Goal: Task Accomplishment & Management: Manage account settings

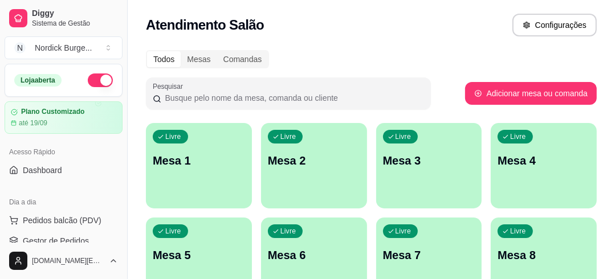
scroll to position [137, 0]
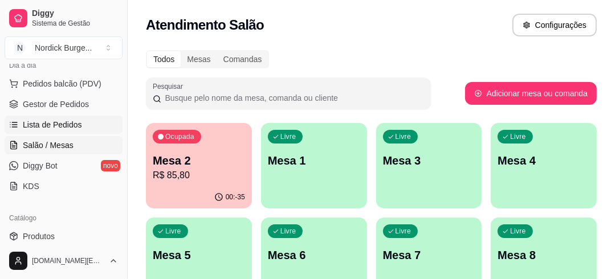
click at [54, 123] on span "Lista de Pedidos" at bounding box center [52, 124] width 59 height 11
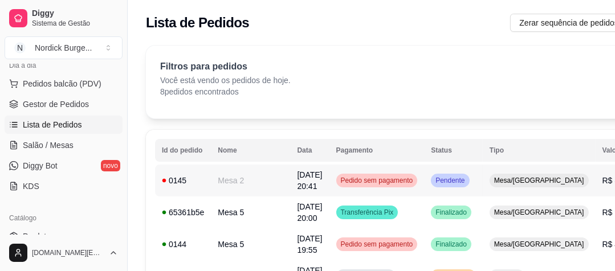
click at [214, 181] on td "Mesa 2" at bounding box center [250, 181] width 79 height 32
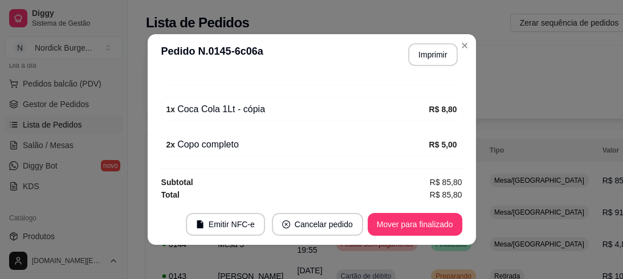
scroll to position [2, 0]
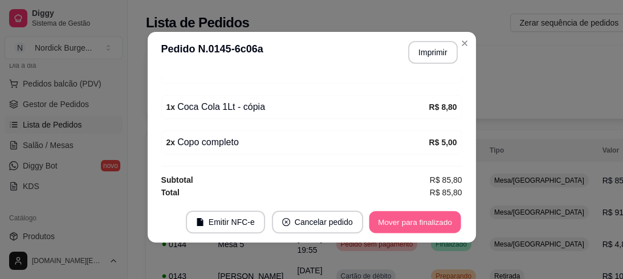
click at [399, 221] on button "Mover para finalizado" at bounding box center [415, 222] width 92 height 22
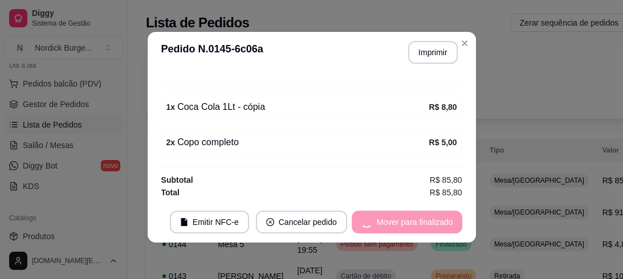
scroll to position [214, 0]
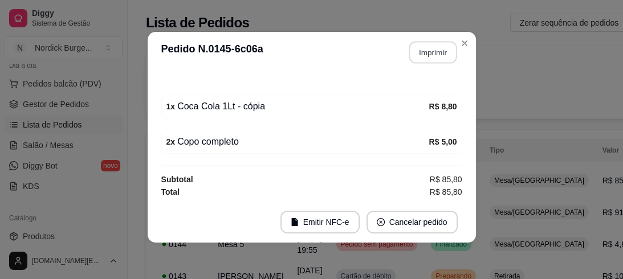
click at [432, 55] on button "Imprimir" at bounding box center [432, 53] width 48 height 22
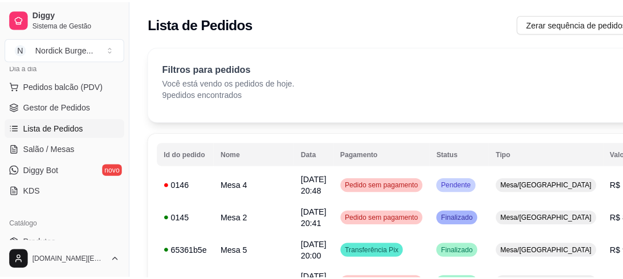
scroll to position [46, 0]
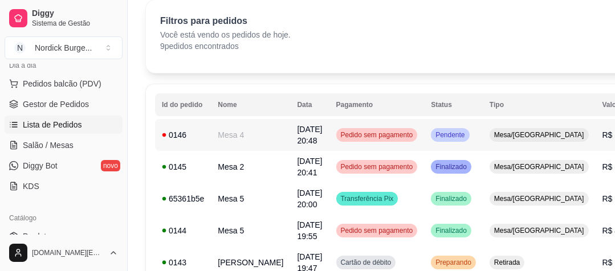
click at [196, 131] on div "0146" at bounding box center [183, 134] width 42 height 11
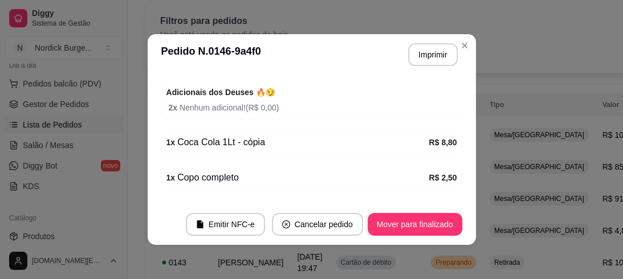
scroll to position [216, 0]
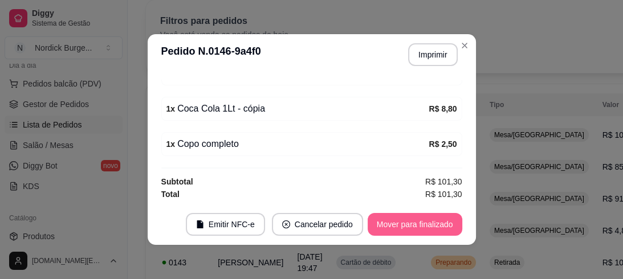
click at [419, 220] on button "Mover para finalizado" at bounding box center [414, 224] width 95 height 23
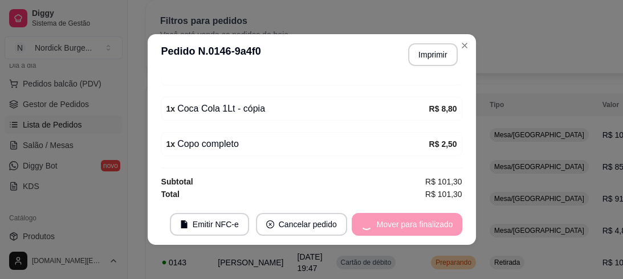
scroll to position [178, 0]
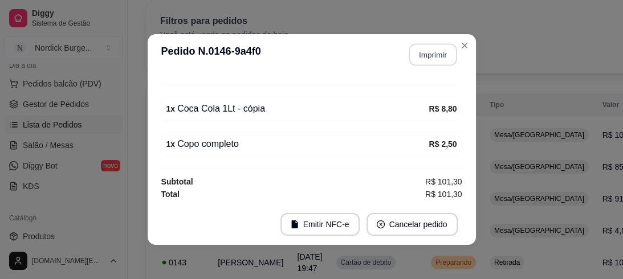
click at [419, 44] on button "Imprimir" at bounding box center [432, 55] width 48 height 22
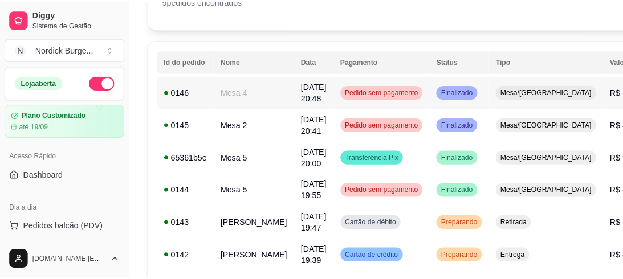
scroll to position [0, 0]
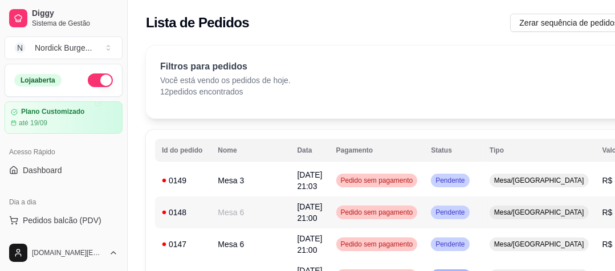
click at [198, 208] on div "0148" at bounding box center [183, 212] width 42 height 11
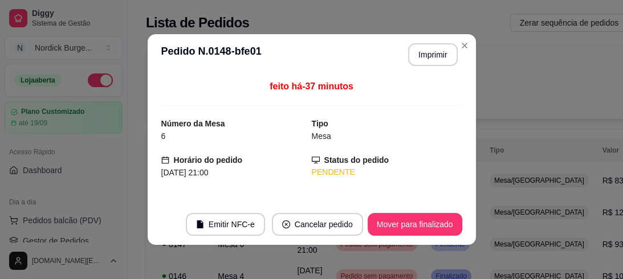
scroll to position [112, 0]
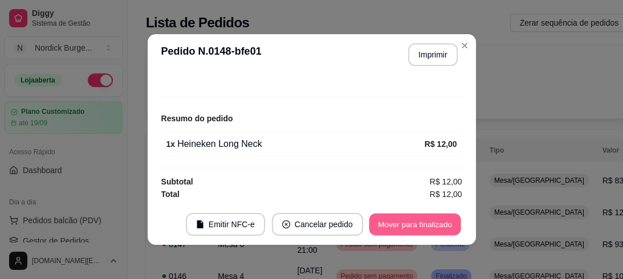
click at [422, 226] on button "Mover para finalizado" at bounding box center [415, 225] width 92 height 22
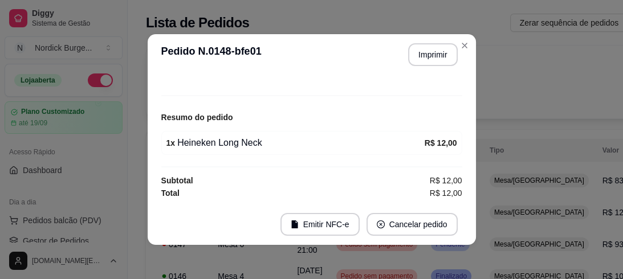
scroll to position [75, 0]
click at [424, 55] on button "Imprimir" at bounding box center [432, 55] width 48 height 22
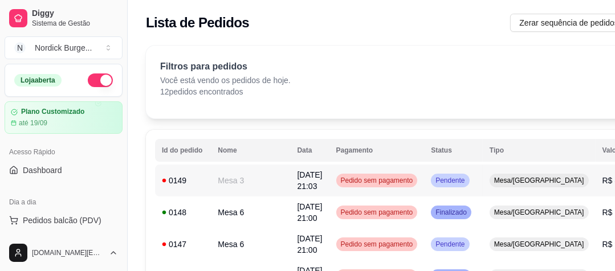
click at [203, 175] on div "0149" at bounding box center [183, 180] width 42 height 11
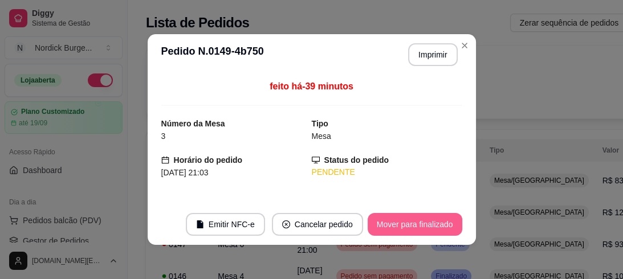
click at [401, 222] on button "Mover para finalizado" at bounding box center [414, 224] width 95 height 23
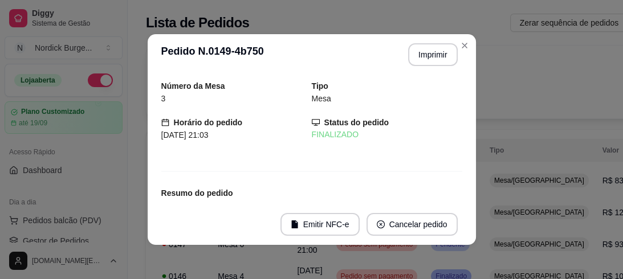
click at [422, 66] on header "**********" at bounding box center [312, 54] width 328 height 41
drag, startPoint x: 418, startPoint y: 43, endPoint x: 412, endPoint y: 60, distance: 18.6
click at [414, 52] on header "**********" at bounding box center [312, 54] width 328 height 41
click at [412, 63] on button "Imprimir" at bounding box center [432, 55] width 48 height 22
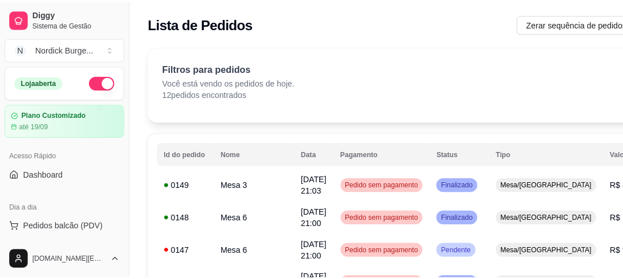
scroll to position [91, 0]
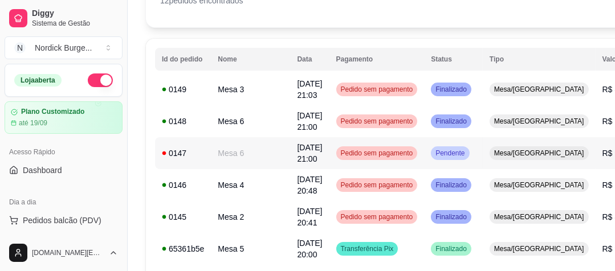
click at [198, 153] on div "0147" at bounding box center [183, 153] width 42 height 11
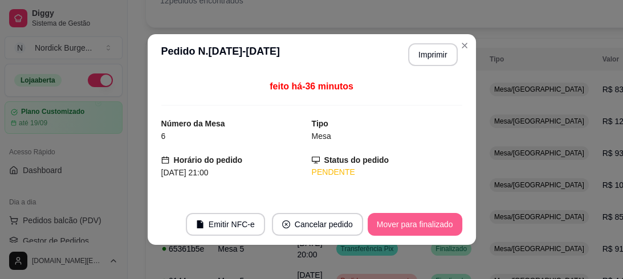
click at [390, 223] on button "Mover para finalizado" at bounding box center [414, 224] width 95 height 23
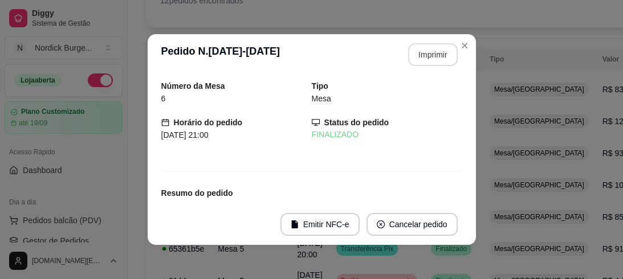
click at [417, 53] on button "Imprimir" at bounding box center [433, 54] width 50 height 23
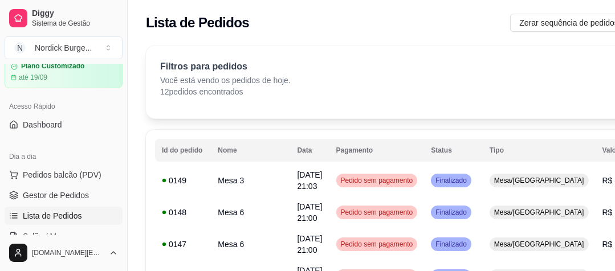
scroll to position [46, 0]
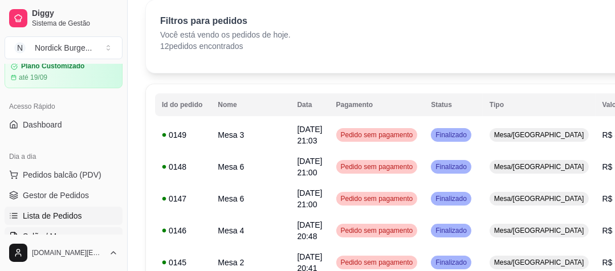
click at [43, 229] on link "Salão / Mesas" at bounding box center [64, 236] width 118 height 18
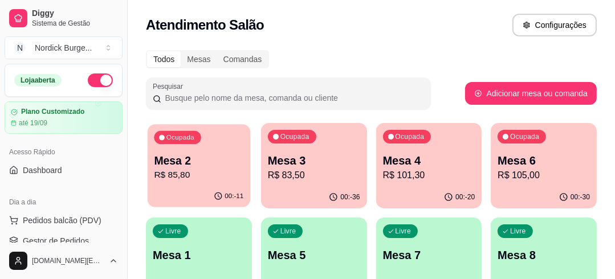
click at [208, 148] on div "Ocupada Mesa 2 R$ 85,80" at bounding box center [199, 155] width 103 height 62
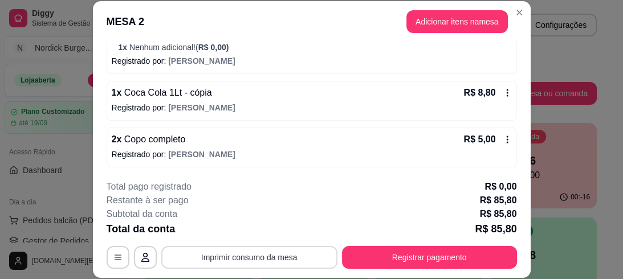
click at [285, 257] on button "Imprimir consumo da mesa" at bounding box center [249, 257] width 176 height 23
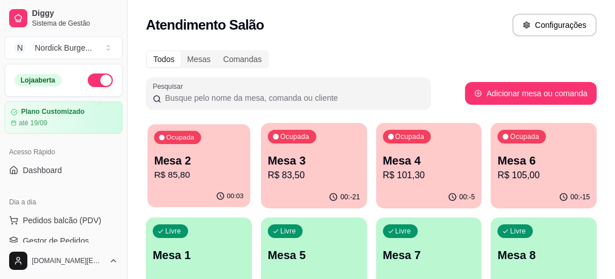
click at [207, 163] on p "Mesa 2" at bounding box center [198, 160] width 89 height 15
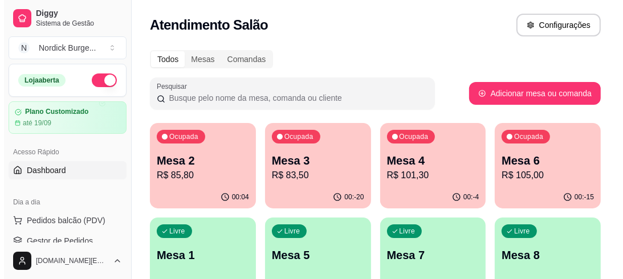
scroll to position [91, 0]
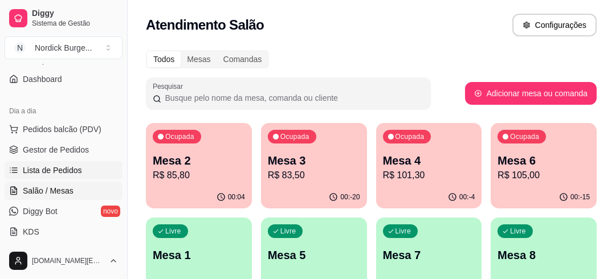
click at [48, 166] on span "Lista de Pedidos" at bounding box center [52, 170] width 59 height 11
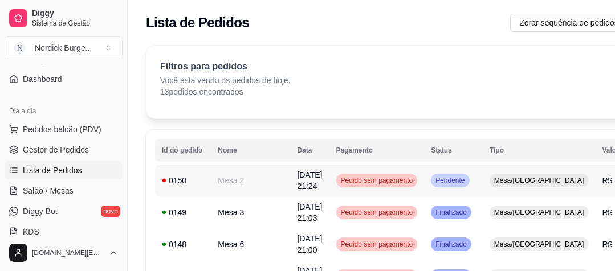
click at [199, 181] on div "0150" at bounding box center [183, 180] width 42 height 11
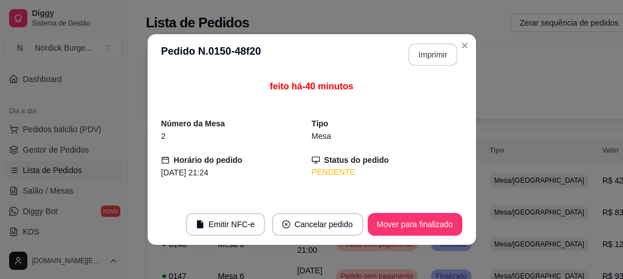
click at [419, 54] on button "Imprimir" at bounding box center [433, 54] width 50 height 23
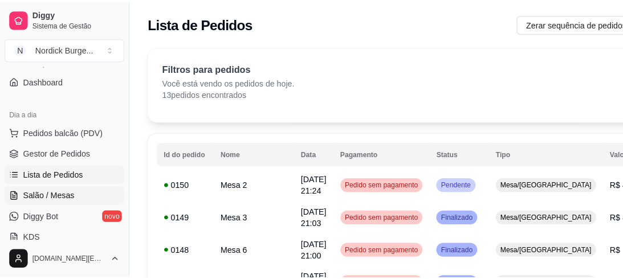
scroll to position [137, 0]
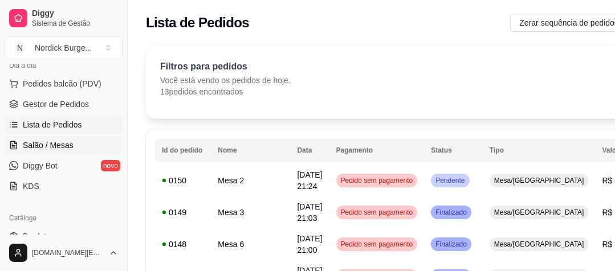
click at [43, 144] on span "Salão / Mesas" at bounding box center [48, 145] width 51 height 11
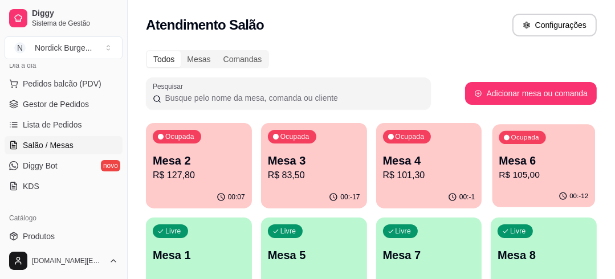
click at [561, 162] on p "Mesa 6" at bounding box center [543, 160] width 89 height 15
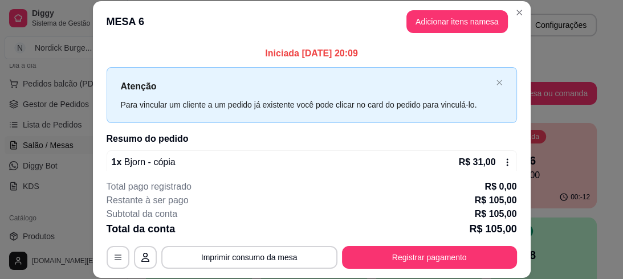
scroll to position [35, 0]
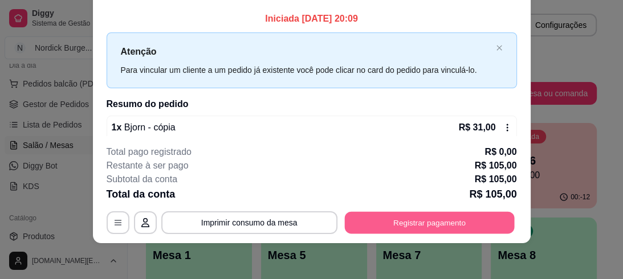
click at [469, 214] on button "Registrar pagamento" at bounding box center [429, 222] width 170 height 22
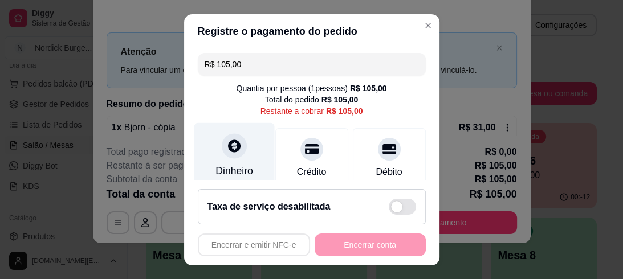
scroll to position [46, 0]
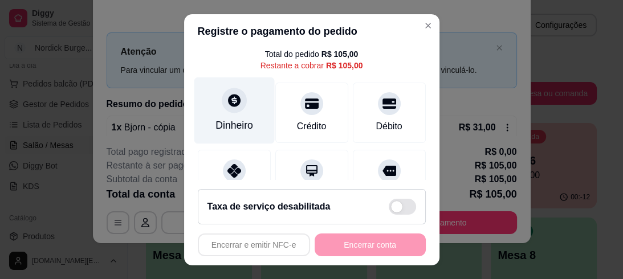
click at [222, 109] on div at bounding box center [234, 100] width 25 height 25
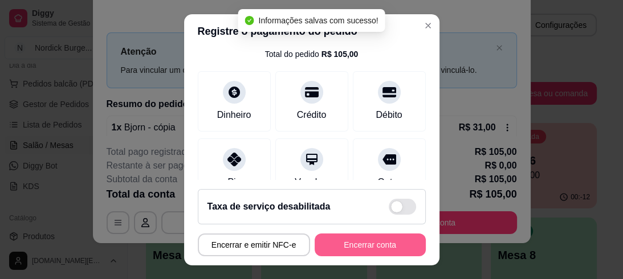
type input "R$ 0,00"
click at [387, 243] on button "Encerrar conta" at bounding box center [370, 245] width 108 height 22
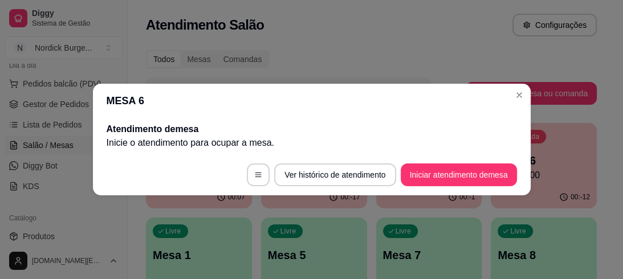
scroll to position [0, 0]
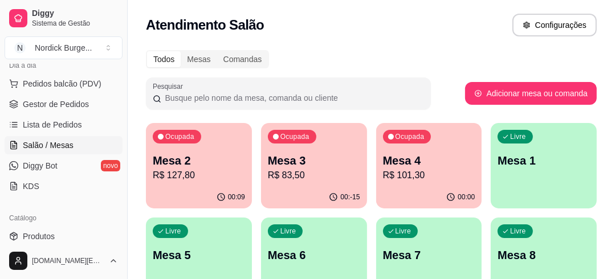
click at [221, 164] on p "Mesa 2" at bounding box center [199, 161] width 92 height 16
click at [450, 152] on div "Ocupada Mesa 4 R$ 101,30" at bounding box center [428, 155] width 103 height 62
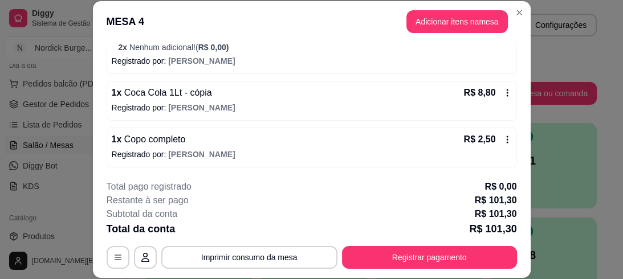
scroll to position [35, 0]
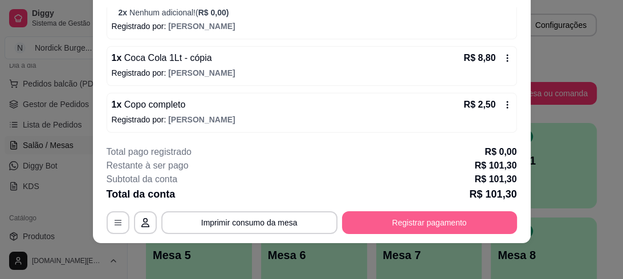
click at [461, 222] on button "Registrar pagamento" at bounding box center [429, 222] width 175 height 23
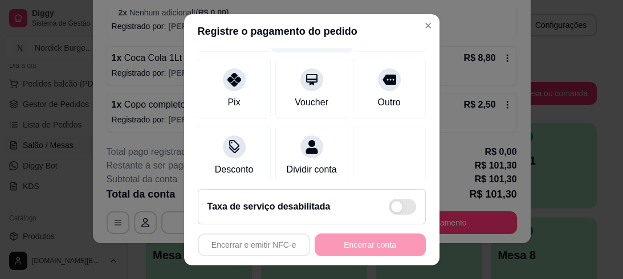
scroll to position [0, 0]
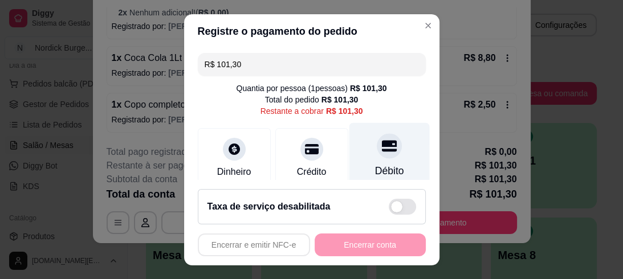
click at [377, 156] on div at bounding box center [389, 145] width 25 height 25
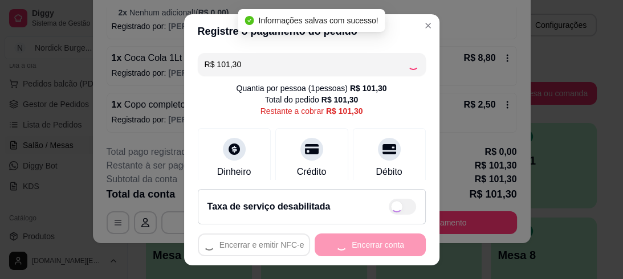
type input "R$ 0,00"
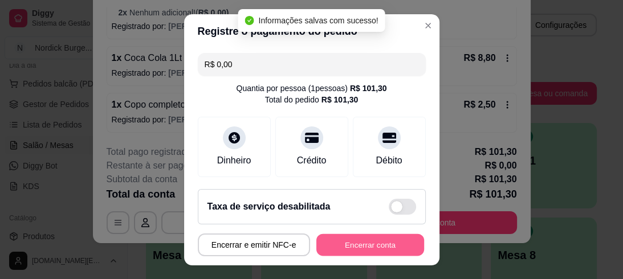
click at [357, 244] on button "Encerrar conta" at bounding box center [370, 245] width 108 height 22
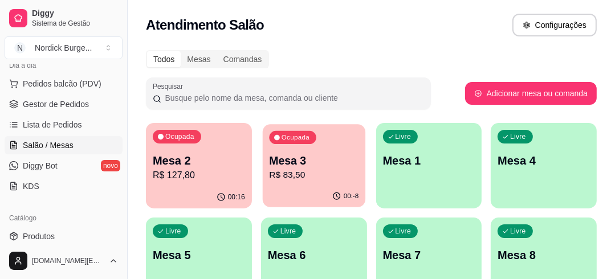
click at [332, 146] on div "Ocupada Mesa 3 R$ 83,50" at bounding box center [314, 155] width 103 height 62
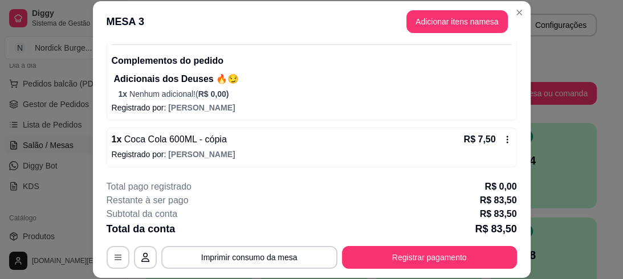
scroll to position [35, 0]
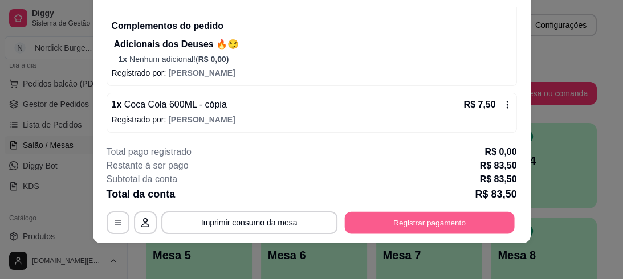
click at [452, 214] on button "Registrar pagamento" at bounding box center [429, 222] width 170 height 22
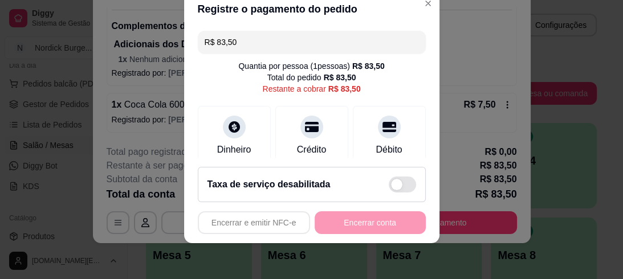
scroll to position [91, 0]
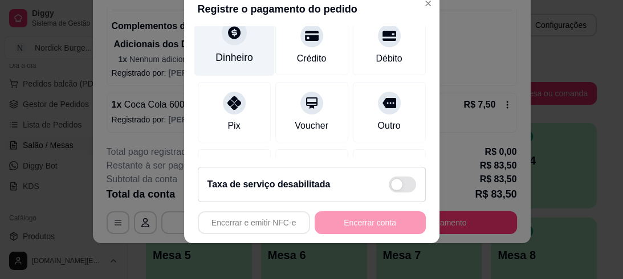
click at [229, 44] on div at bounding box center [234, 32] width 25 height 25
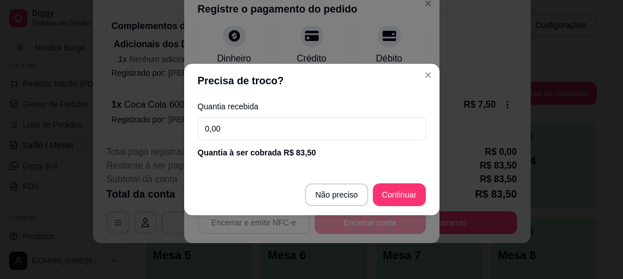
click at [255, 125] on input "0,00" at bounding box center [312, 128] width 228 height 23
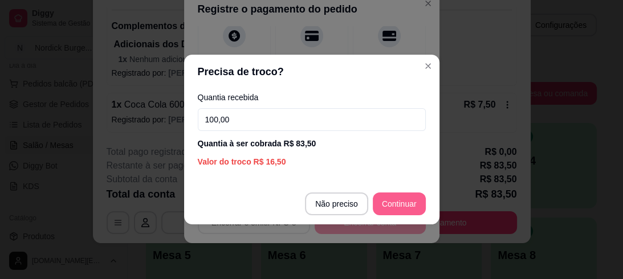
type input "100,00"
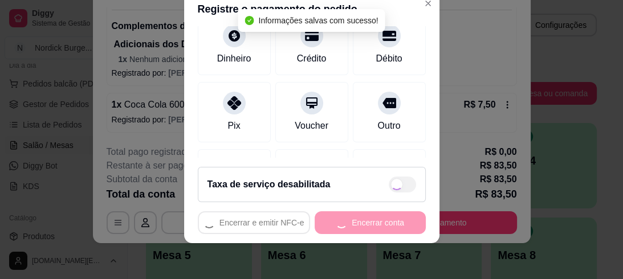
type input "R$ 0,00"
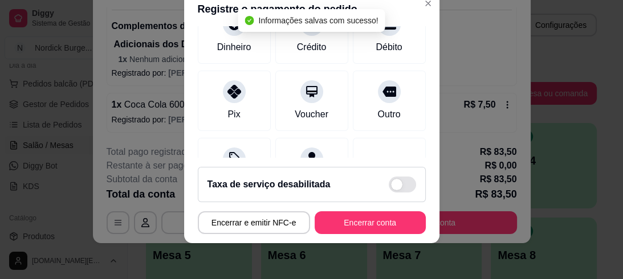
scroll to position [80, 0]
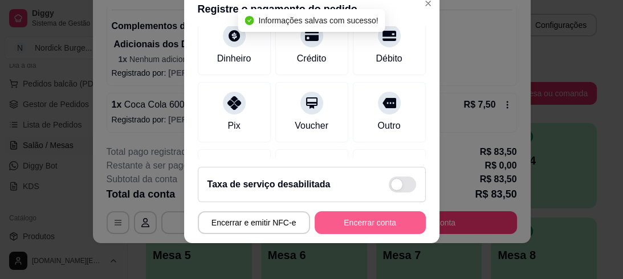
click at [389, 216] on button "Encerrar conta" at bounding box center [369, 222] width 111 height 23
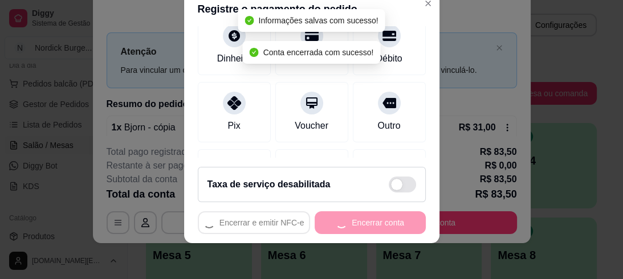
scroll to position [0, 0]
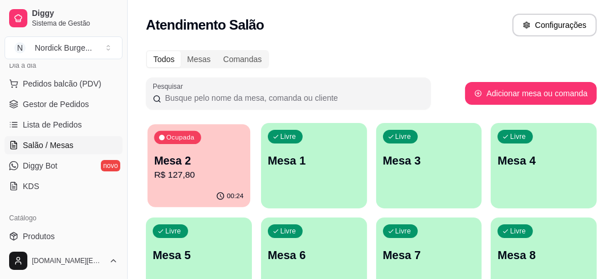
click at [220, 177] on p "R$ 127,80" at bounding box center [198, 175] width 89 height 13
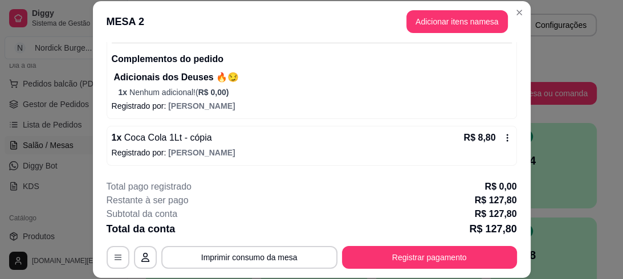
scroll to position [338, 0]
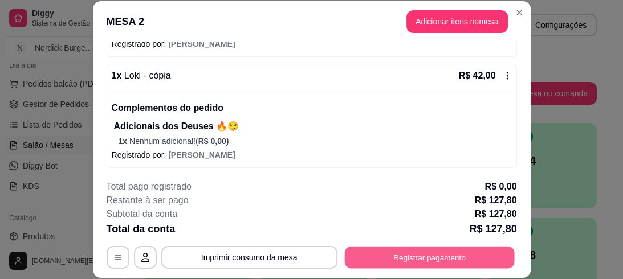
click at [447, 254] on button "Registrar pagamento" at bounding box center [429, 257] width 170 height 22
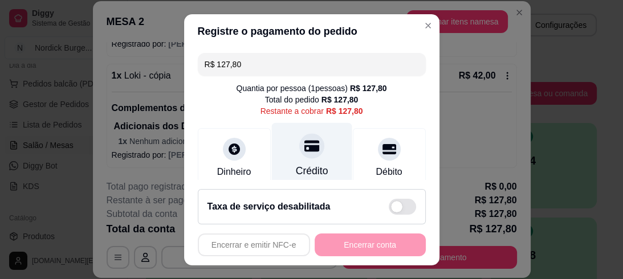
scroll to position [46, 0]
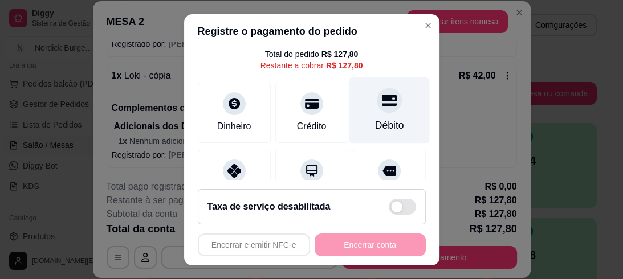
click at [381, 103] on icon at bounding box center [388, 100] width 15 height 15
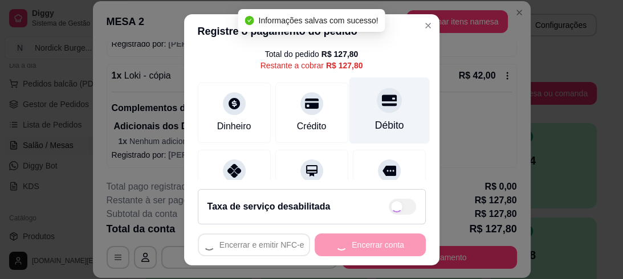
type input "R$ 0,00"
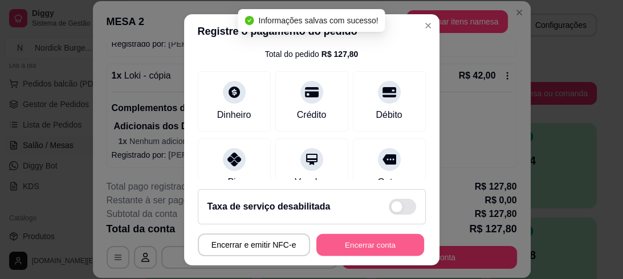
click at [382, 244] on button "Encerrar conta" at bounding box center [370, 245] width 108 height 22
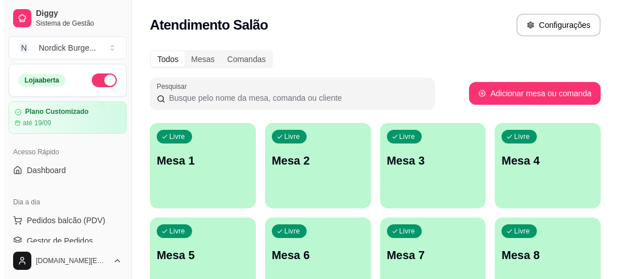
scroll to position [91, 0]
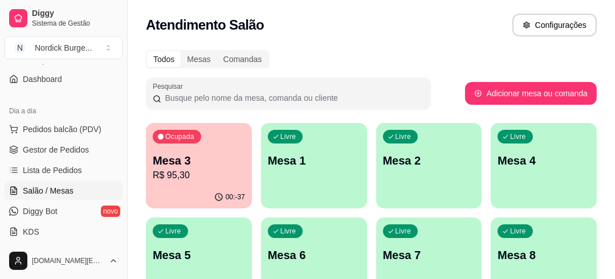
click at [205, 162] on p "Mesa 3" at bounding box center [199, 161] width 92 height 16
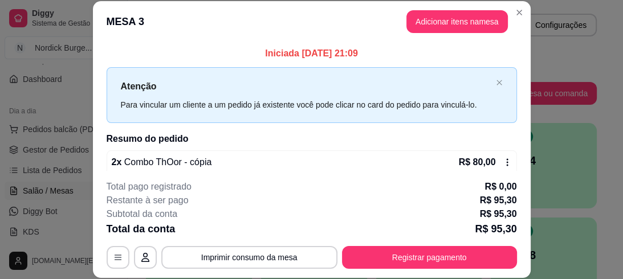
scroll to position [35, 0]
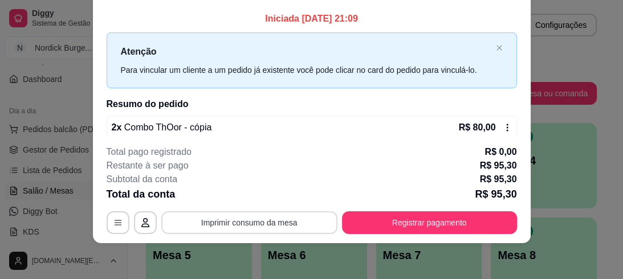
click at [273, 220] on button "Imprimir consumo da mesa" at bounding box center [249, 222] width 176 height 23
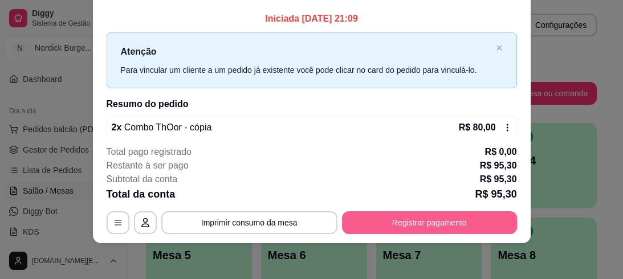
scroll to position [0, 0]
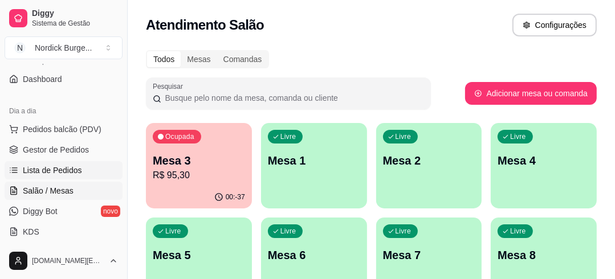
click at [54, 173] on span "Lista de Pedidos" at bounding box center [52, 170] width 59 height 11
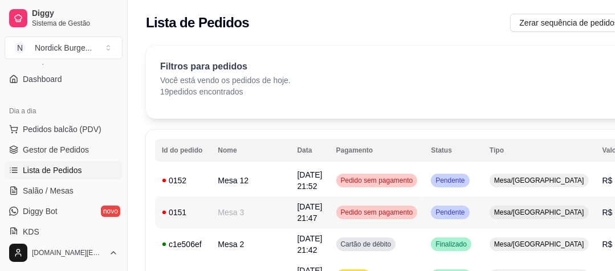
click at [201, 216] on div "0151" at bounding box center [183, 212] width 42 height 11
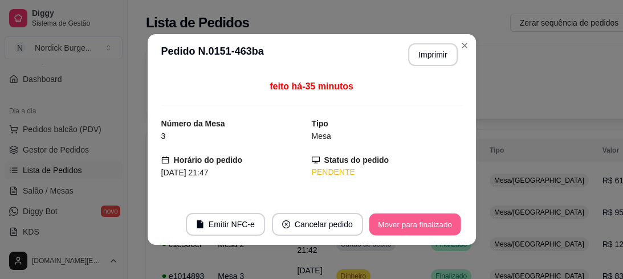
click at [399, 220] on button "Mover para finalizado" at bounding box center [415, 225] width 92 height 22
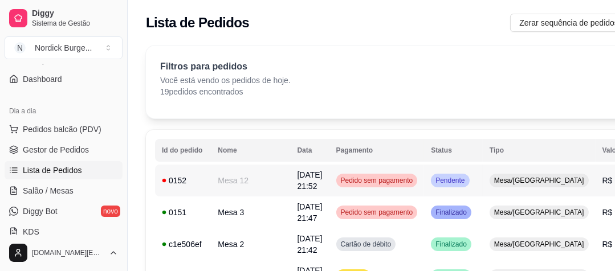
click at [189, 179] on div "0152" at bounding box center [183, 180] width 42 height 11
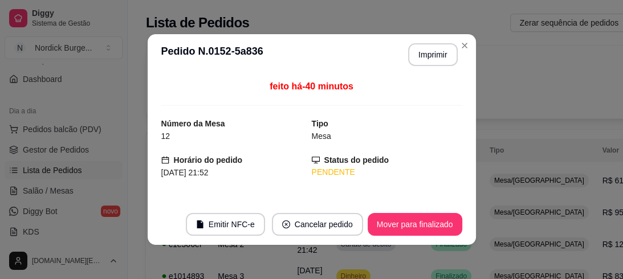
scroll to position [46, 0]
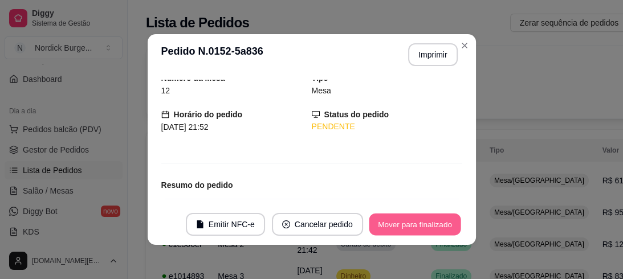
click at [396, 228] on button "Mover para finalizado" at bounding box center [415, 225] width 92 height 22
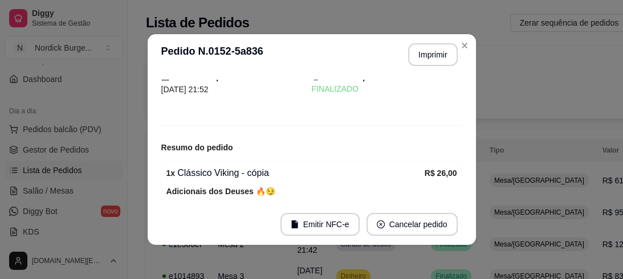
scroll to position [8, 0]
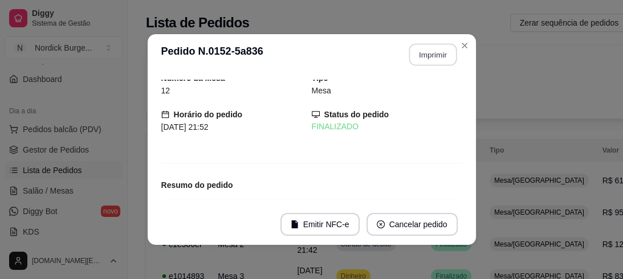
click at [410, 59] on button "Imprimir" at bounding box center [432, 55] width 48 height 22
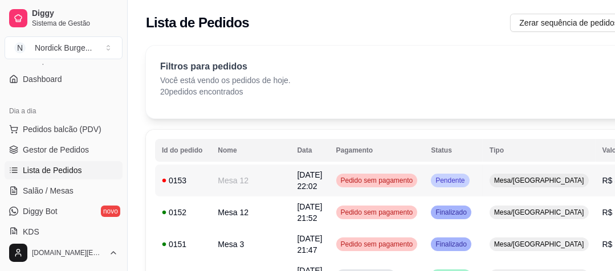
click at [201, 185] on div "0153" at bounding box center [183, 180] width 42 height 11
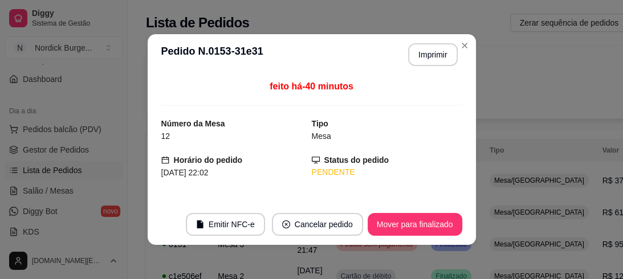
scroll to position [137, 0]
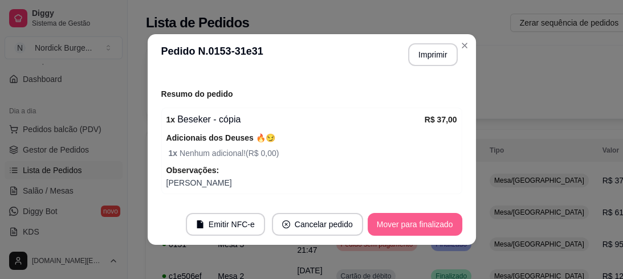
click at [408, 232] on button "Mover para finalizado" at bounding box center [414, 224] width 95 height 23
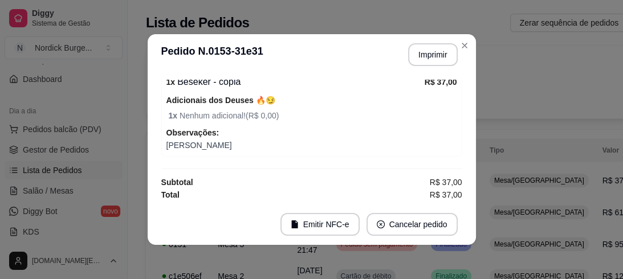
scroll to position [99, 0]
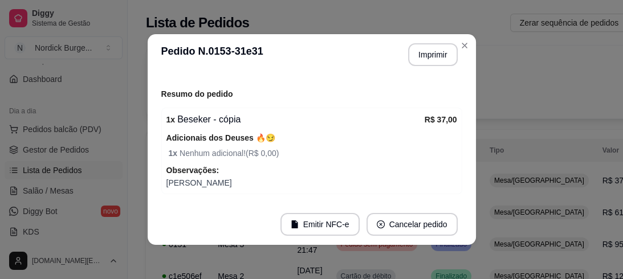
click at [429, 48] on button "Imprimir" at bounding box center [433, 54] width 50 height 23
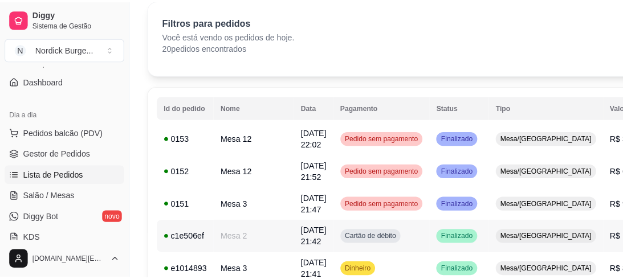
scroll to position [0, 0]
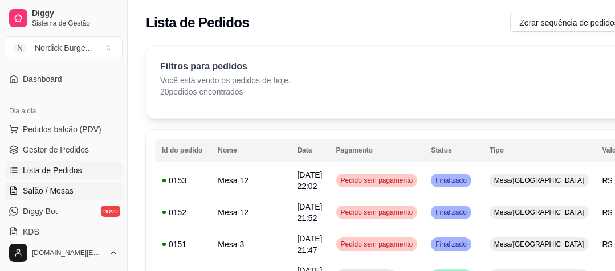
click at [57, 183] on link "Salão / Mesas" at bounding box center [64, 191] width 118 height 18
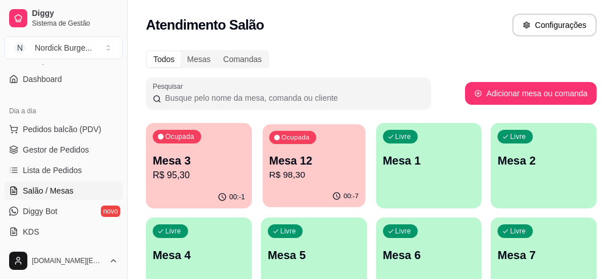
click at [329, 179] on p "R$ 98,30" at bounding box center [313, 175] width 89 height 13
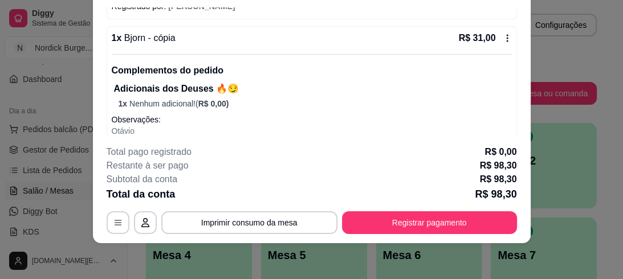
scroll to position [319, 0]
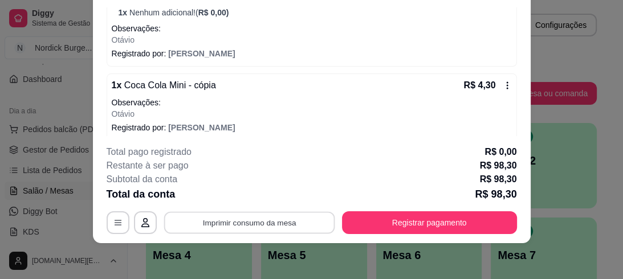
click at [251, 214] on button "Imprimir consumo da mesa" at bounding box center [248, 222] width 171 height 22
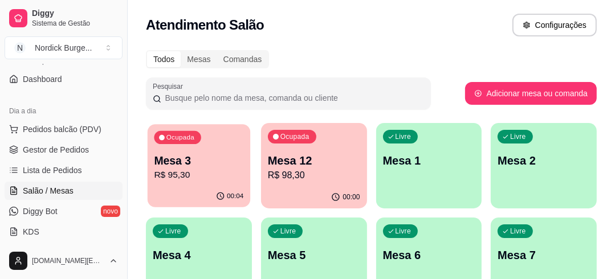
click at [203, 171] on p "R$ 95,30" at bounding box center [198, 175] width 89 height 13
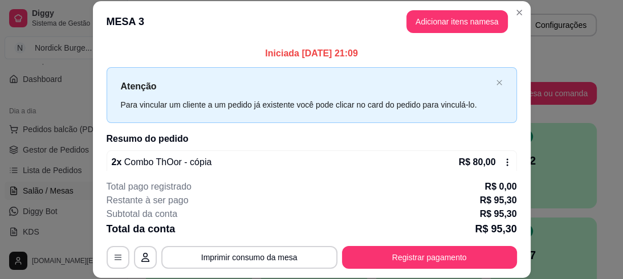
scroll to position [116, 0]
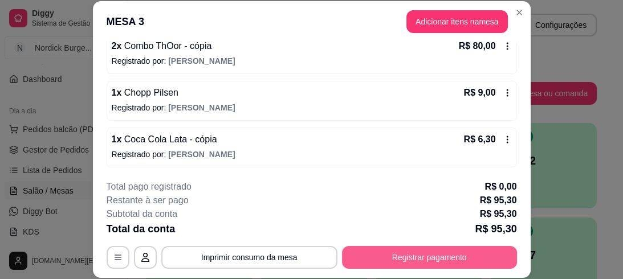
click at [389, 248] on button "Registrar pagamento" at bounding box center [429, 257] width 175 height 23
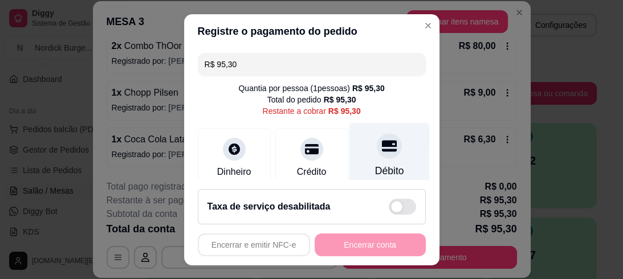
click at [378, 162] on div "Débito" at bounding box center [389, 155] width 80 height 67
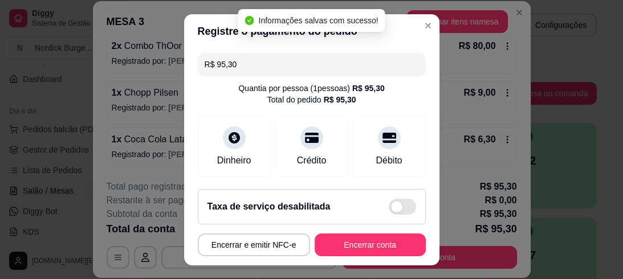
type input "R$ 0,00"
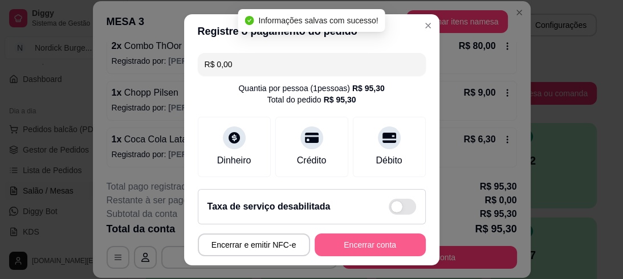
click at [394, 240] on button "Encerrar conta" at bounding box center [369, 245] width 111 height 23
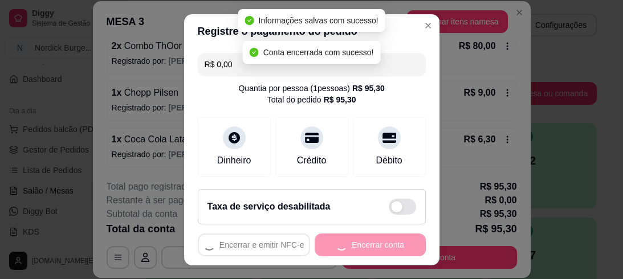
scroll to position [0, 0]
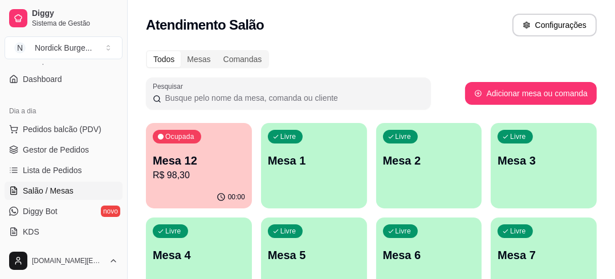
click at [236, 142] on div "Ocupada Mesa 12 R$ 98,30" at bounding box center [199, 154] width 106 height 63
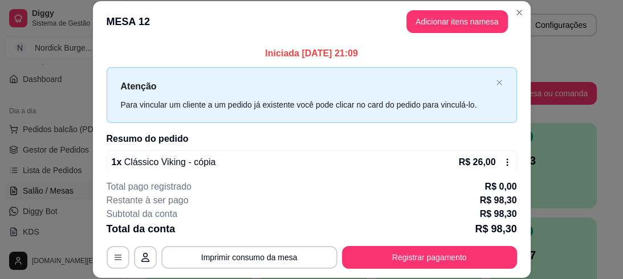
scroll to position [35, 0]
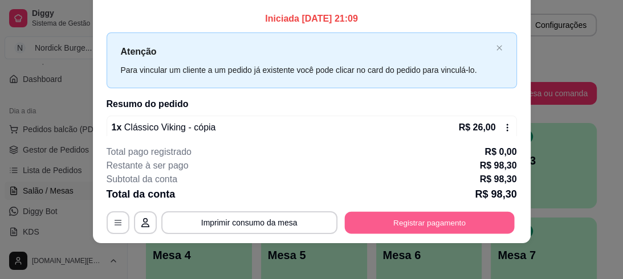
click at [449, 228] on button "Registrar pagamento" at bounding box center [429, 222] width 170 height 22
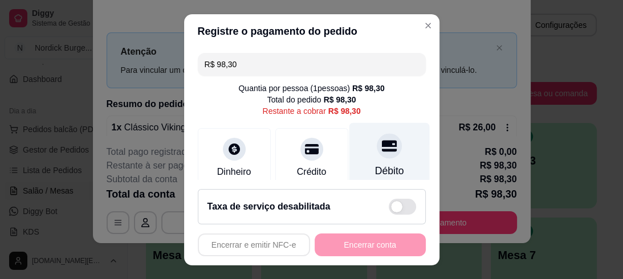
click at [377, 156] on div at bounding box center [389, 145] width 25 height 25
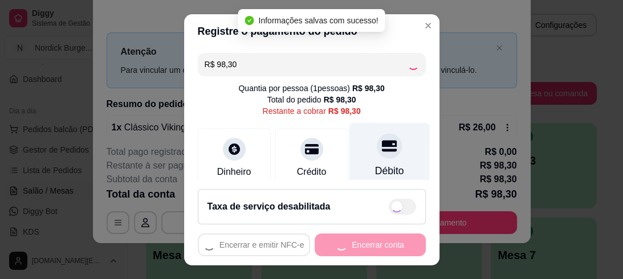
type input "R$ 0,00"
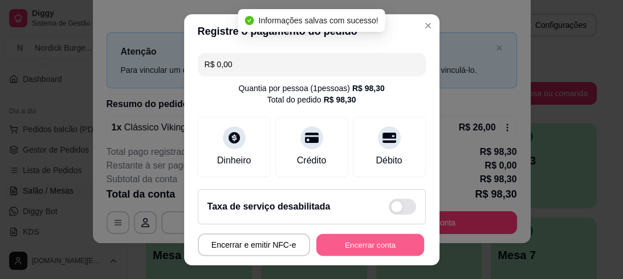
click at [373, 237] on button "Encerrar conta" at bounding box center [370, 245] width 108 height 22
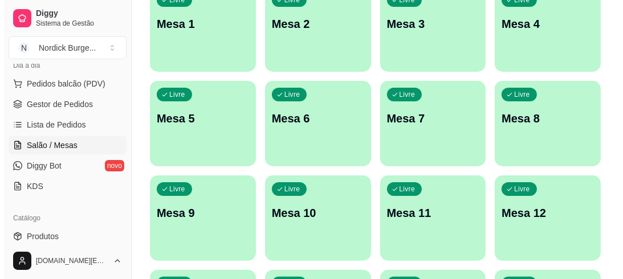
scroll to position [0, 0]
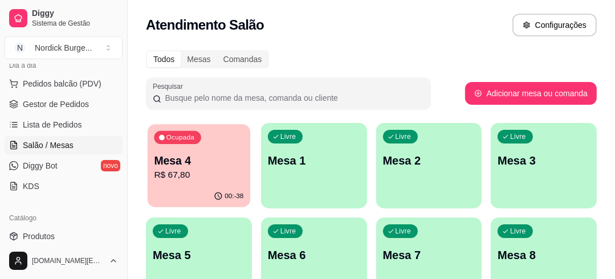
click at [203, 152] on div "Ocupada Mesa 4 R$ 67,80" at bounding box center [199, 155] width 103 height 62
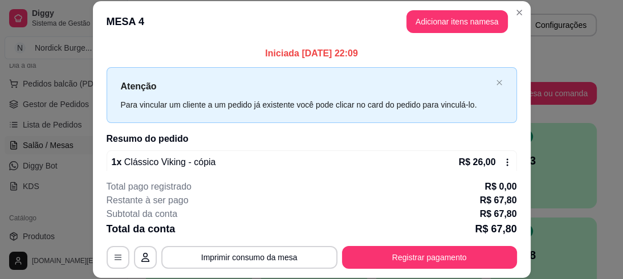
scroll to position [35, 0]
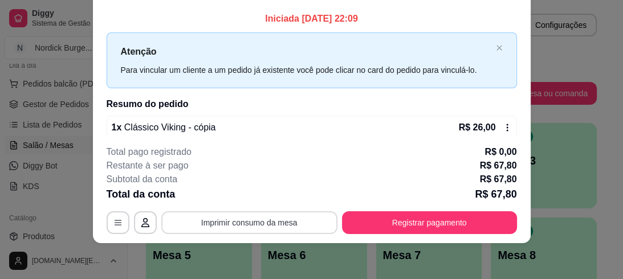
click at [243, 219] on button "Imprimir consumo da mesa" at bounding box center [249, 222] width 176 height 23
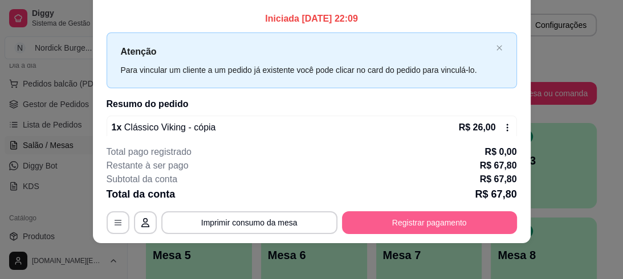
scroll to position [0, 0]
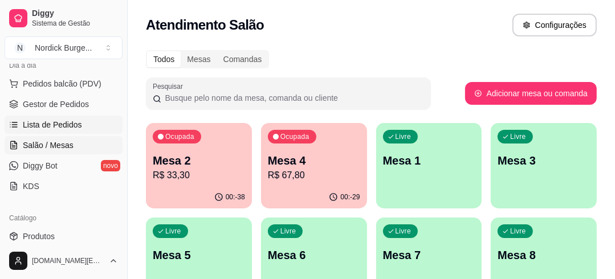
click at [39, 120] on span "Lista de Pedidos" at bounding box center [52, 124] width 59 height 11
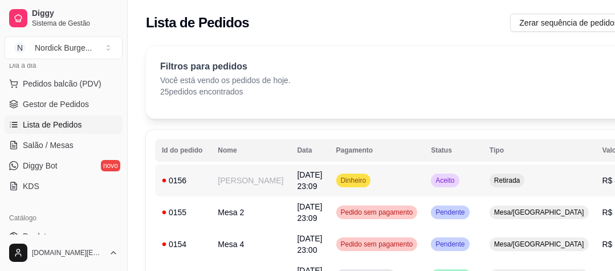
click at [196, 180] on div "0156" at bounding box center [183, 180] width 42 height 11
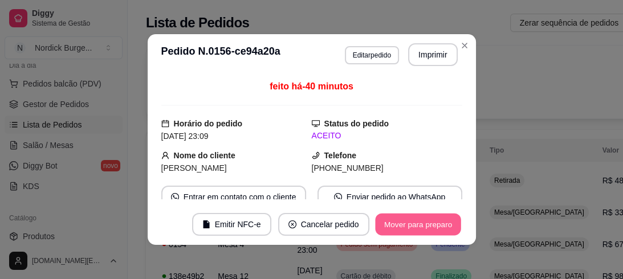
click at [414, 222] on button "Mover para preparo" at bounding box center [417, 225] width 85 height 22
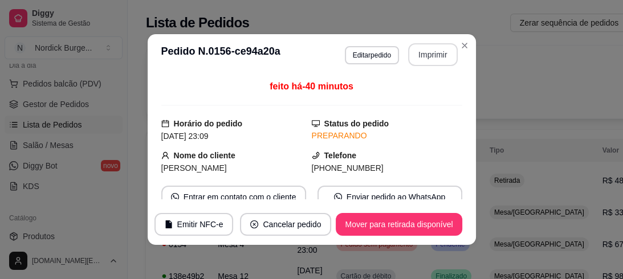
click at [422, 50] on button "Imprimir" at bounding box center [433, 54] width 50 height 23
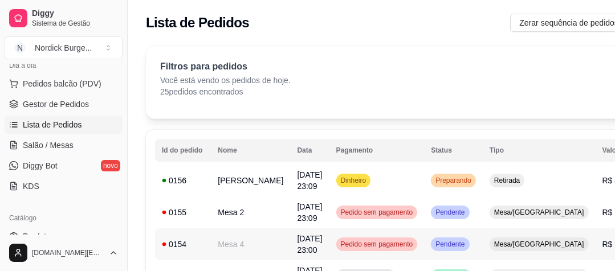
click at [191, 243] on div "0154" at bounding box center [183, 244] width 42 height 11
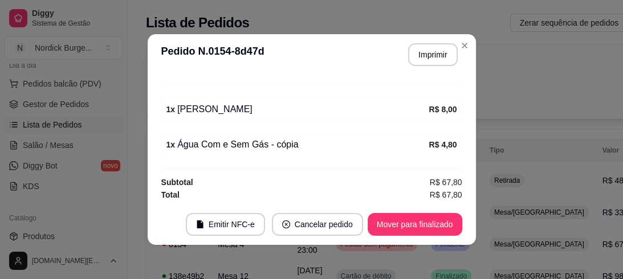
scroll to position [2, 0]
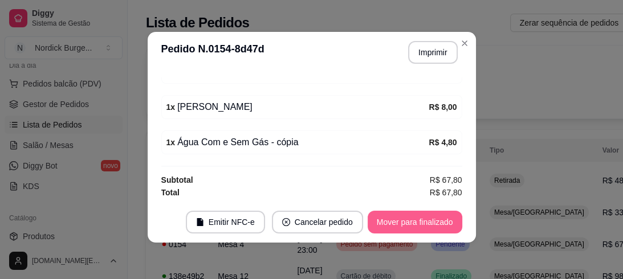
click at [414, 219] on button "Mover para finalizado" at bounding box center [414, 222] width 95 height 23
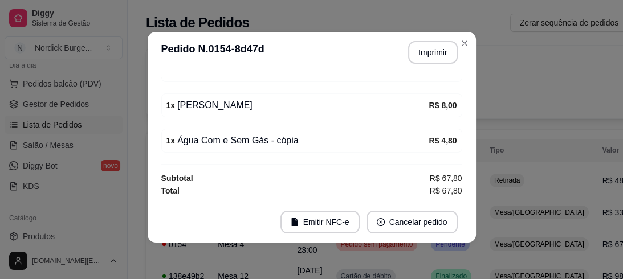
scroll to position [246, 0]
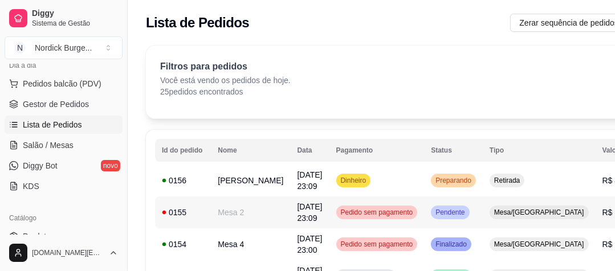
click at [197, 212] on div "0155" at bounding box center [183, 212] width 42 height 11
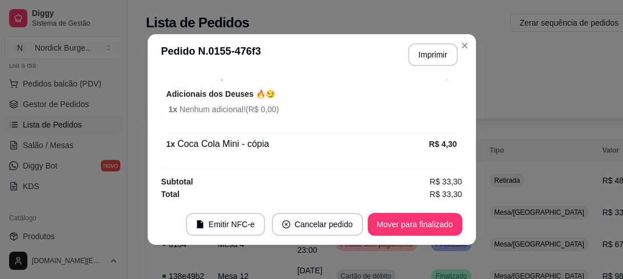
scroll to position [2, 0]
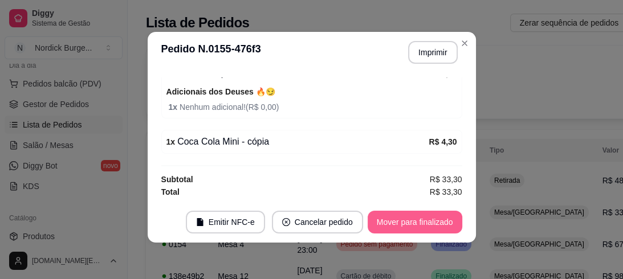
click at [382, 225] on button "Mover para finalizado" at bounding box center [414, 222] width 95 height 23
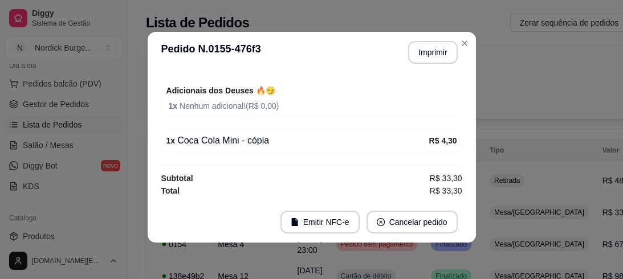
scroll to position [144, 0]
click at [427, 58] on button "Imprimir" at bounding box center [432, 53] width 48 height 22
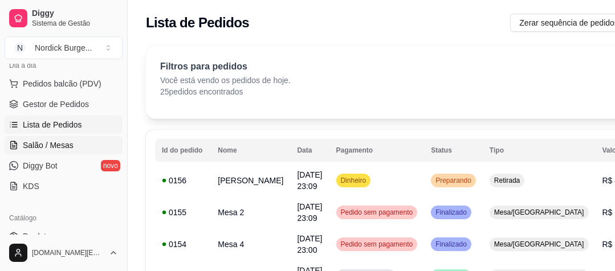
click at [27, 145] on span "Salão / Mesas" at bounding box center [48, 145] width 51 height 11
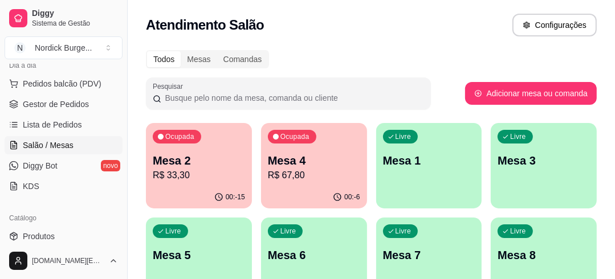
click at [340, 166] on p "Mesa 4" at bounding box center [314, 161] width 92 height 16
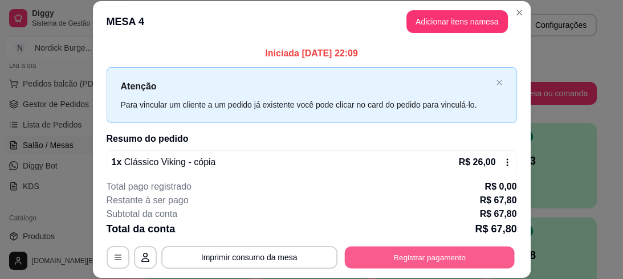
click at [383, 263] on button "Registrar pagamento" at bounding box center [429, 257] width 170 height 22
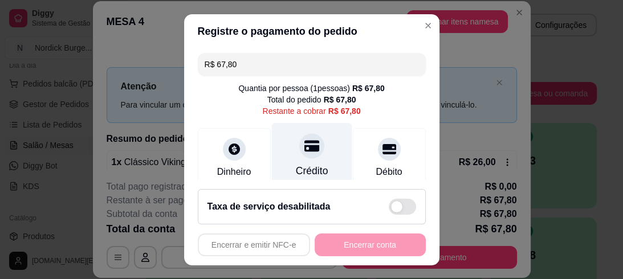
scroll to position [46, 0]
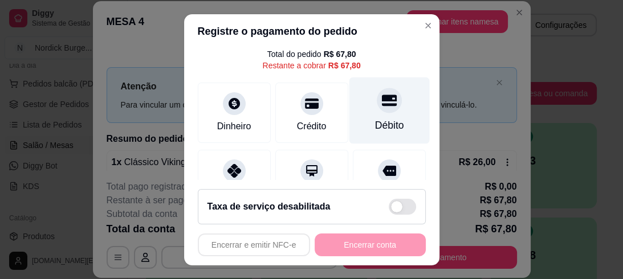
click at [378, 111] on div at bounding box center [389, 100] width 25 height 25
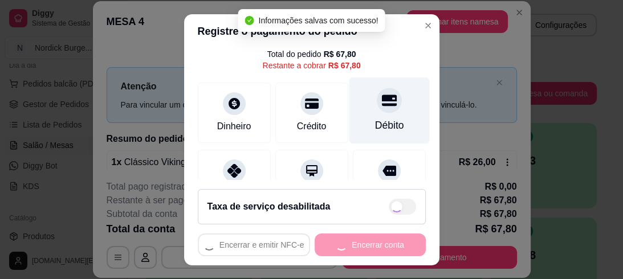
type input "R$ 0,00"
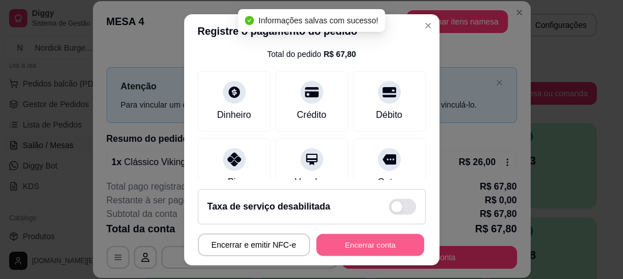
click at [387, 246] on button "Encerrar conta" at bounding box center [370, 245] width 108 height 22
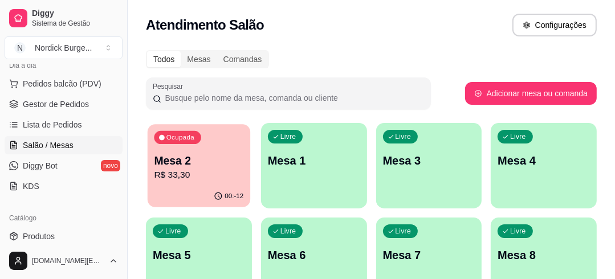
click at [196, 173] on p "R$ 33,30" at bounding box center [198, 175] width 89 height 13
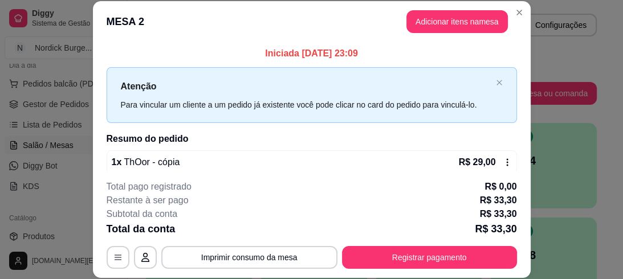
scroll to position [35, 0]
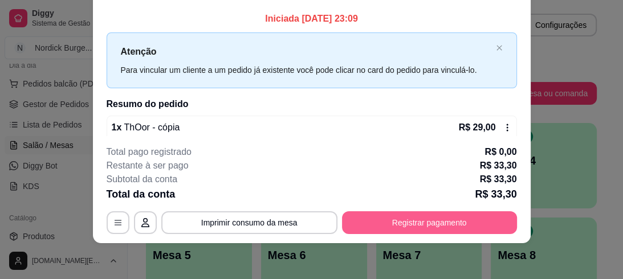
click at [404, 219] on button "Registrar pagamento" at bounding box center [429, 222] width 175 height 23
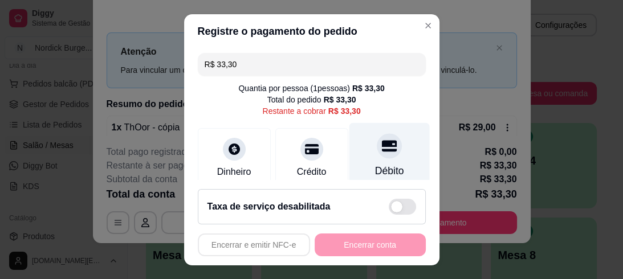
click at [381, 150] on icon at bounding box center [388, 145] width 15 height 11
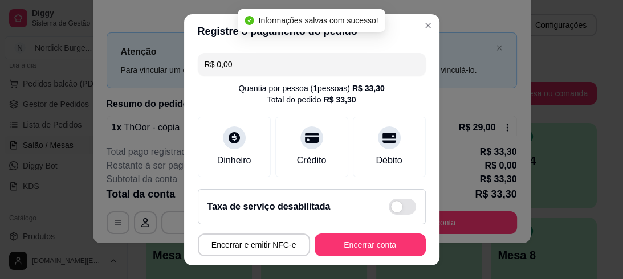
type input "R$ 0,00"
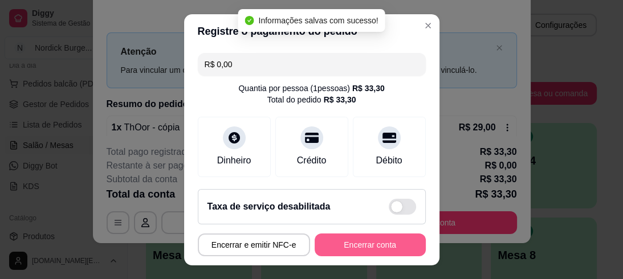
click at [374, 241] on button "Encerrar conta" at bounding box center [369, 245] width 111 height 23
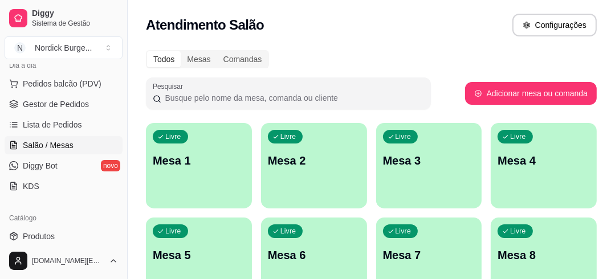
scroll to position [91, 0]
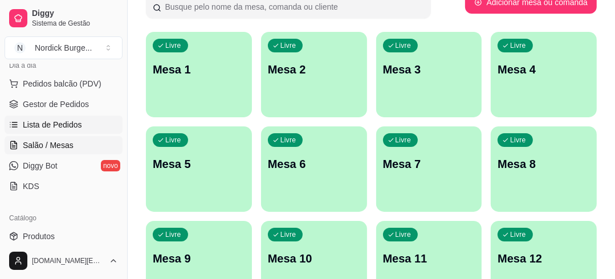
click at [68, 128] on span "Lista de Pedidos" at bounding box center [52, 124] width 59 height 11
